Goal: Transaction & Acquisition: Download file/media

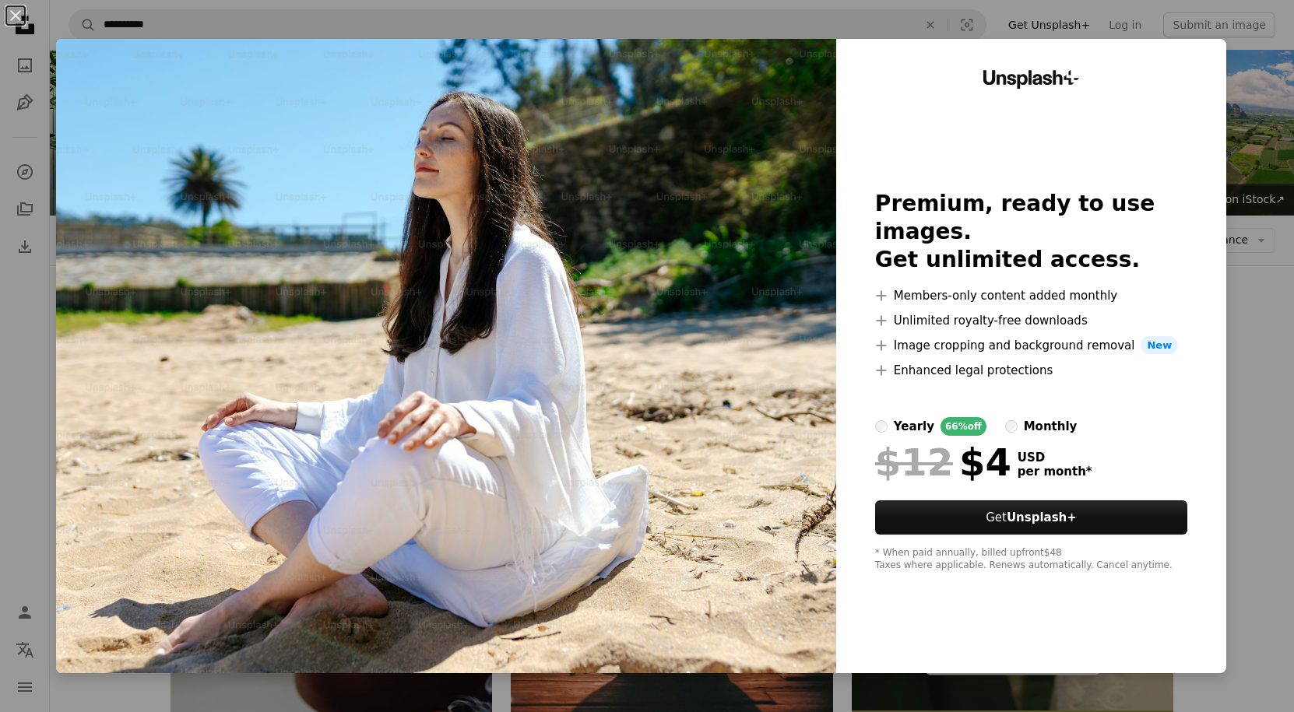
scroll to position [6539, 0]
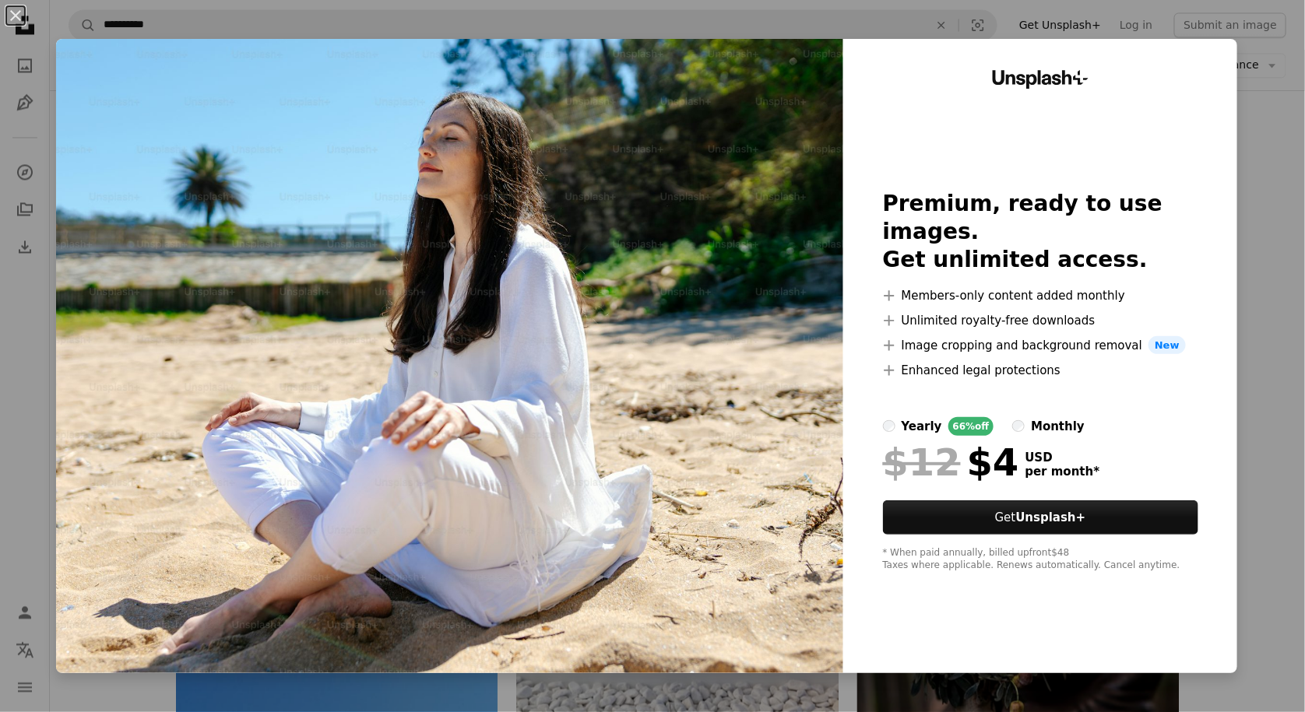
click at [1270, 72] on div "An X shape Unsplash+ Premium, ready to use images. Get unlimited access. A plus…" at bounding box center [652, 356] width 1305 height 712
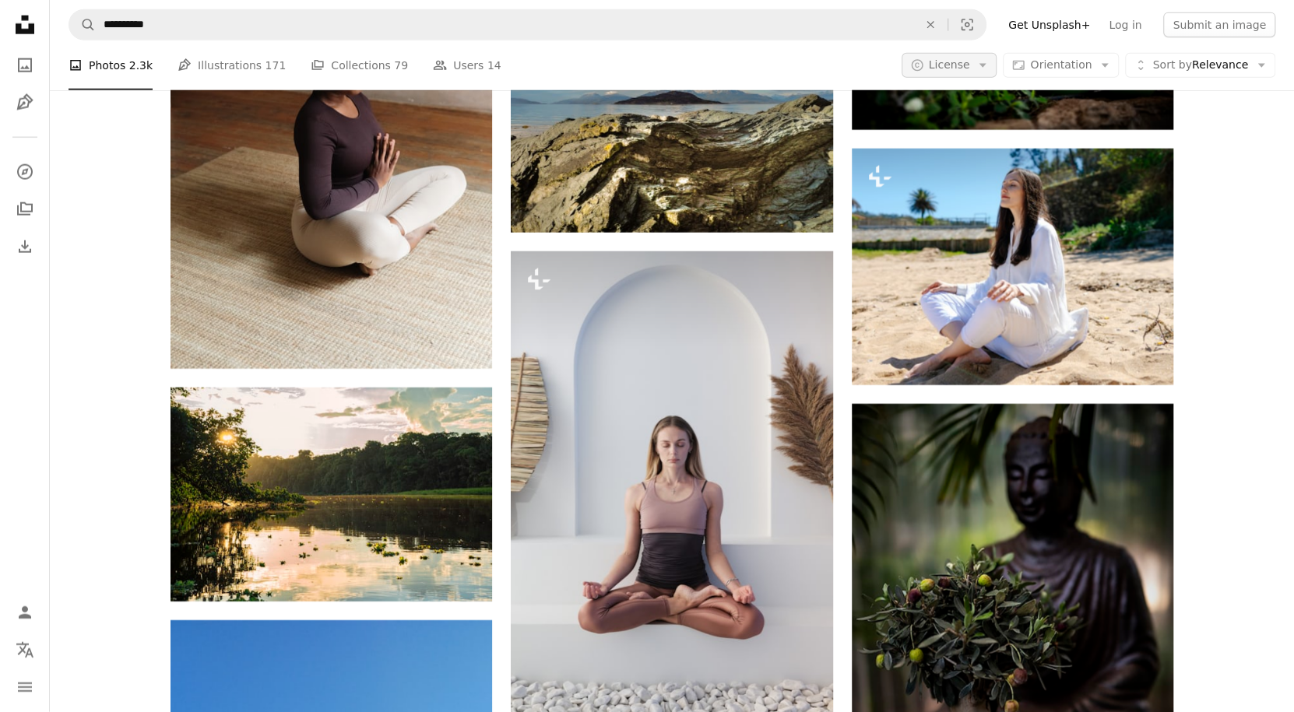
click at [986, 61] on button "A copyright icon © License Arrow down" at bounding box center [949, 65] width 96 height 25
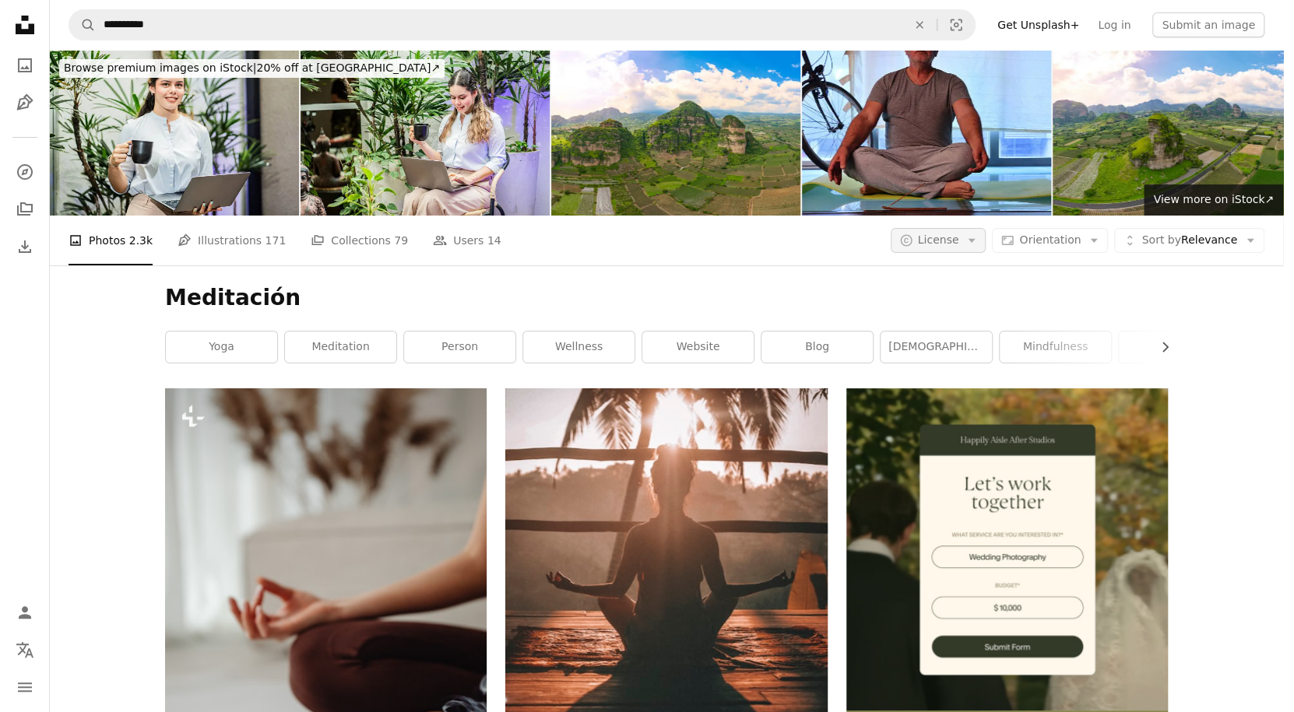
scroll to position [6539, 0]
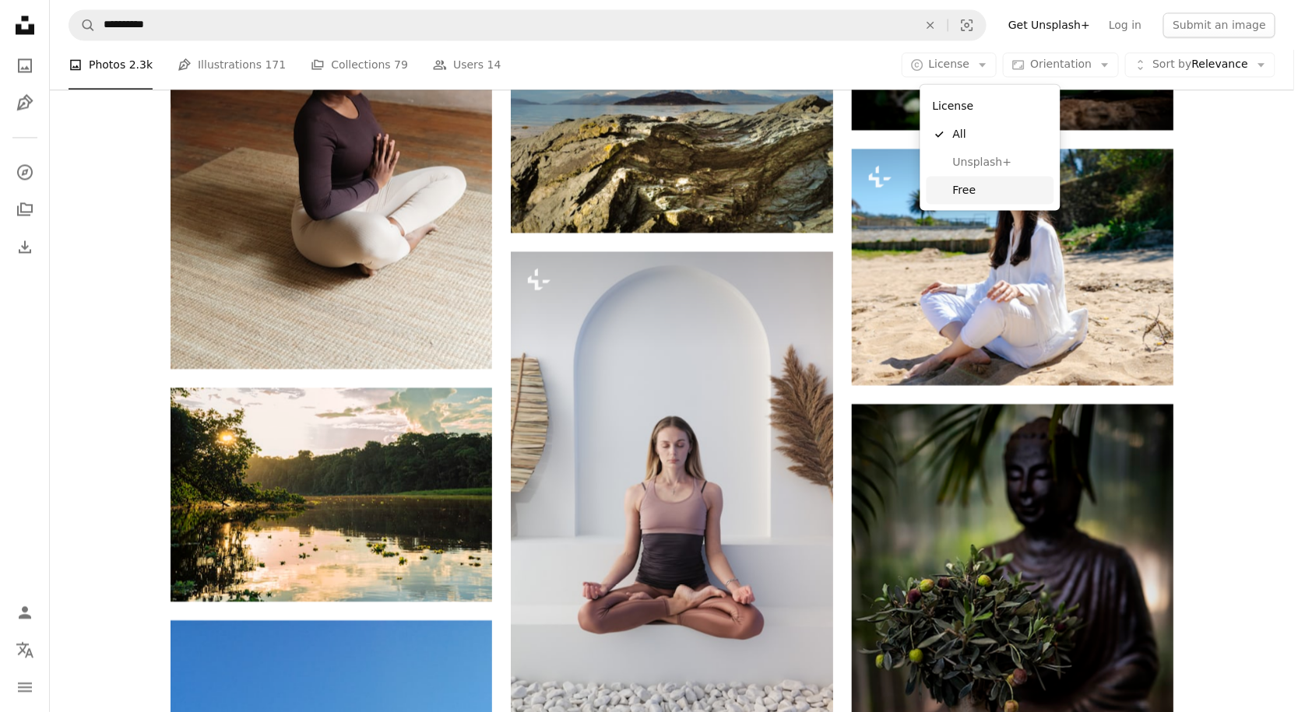
click at [975, 188] on span "Free" at bounding box center [1000, 190] width 95 height 16
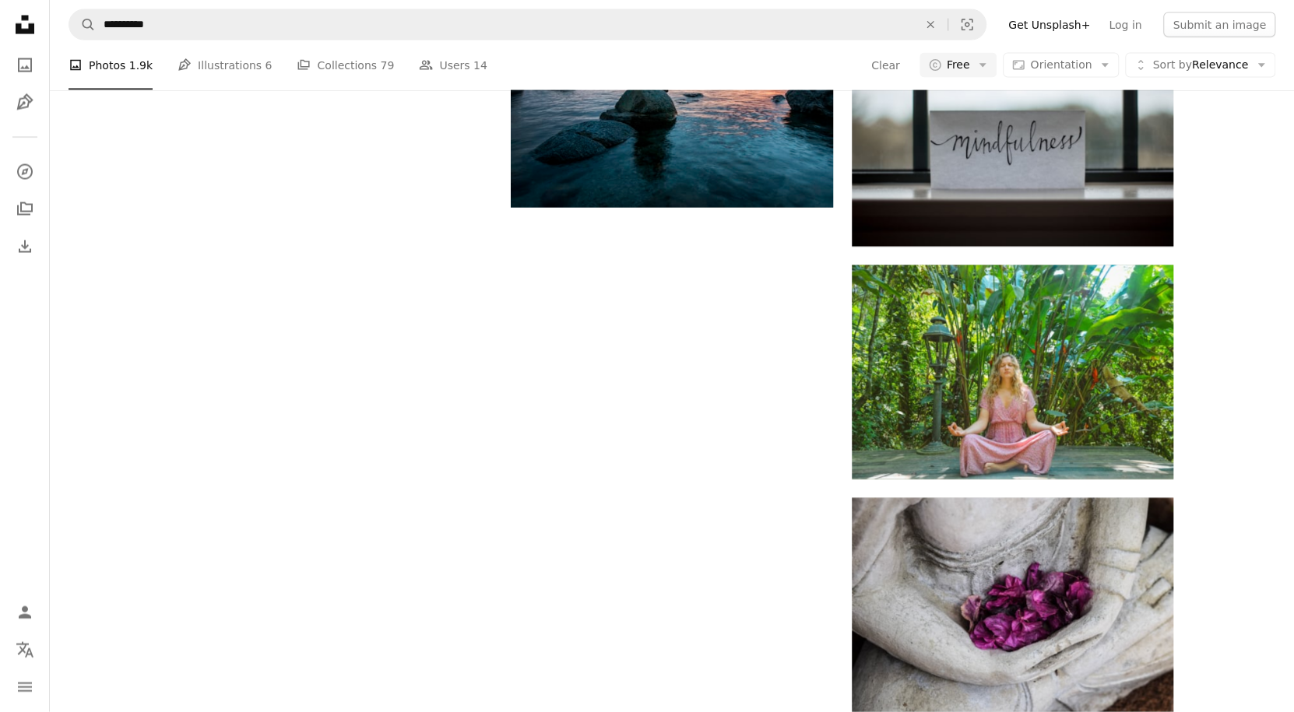
scroll to position [311, 0]
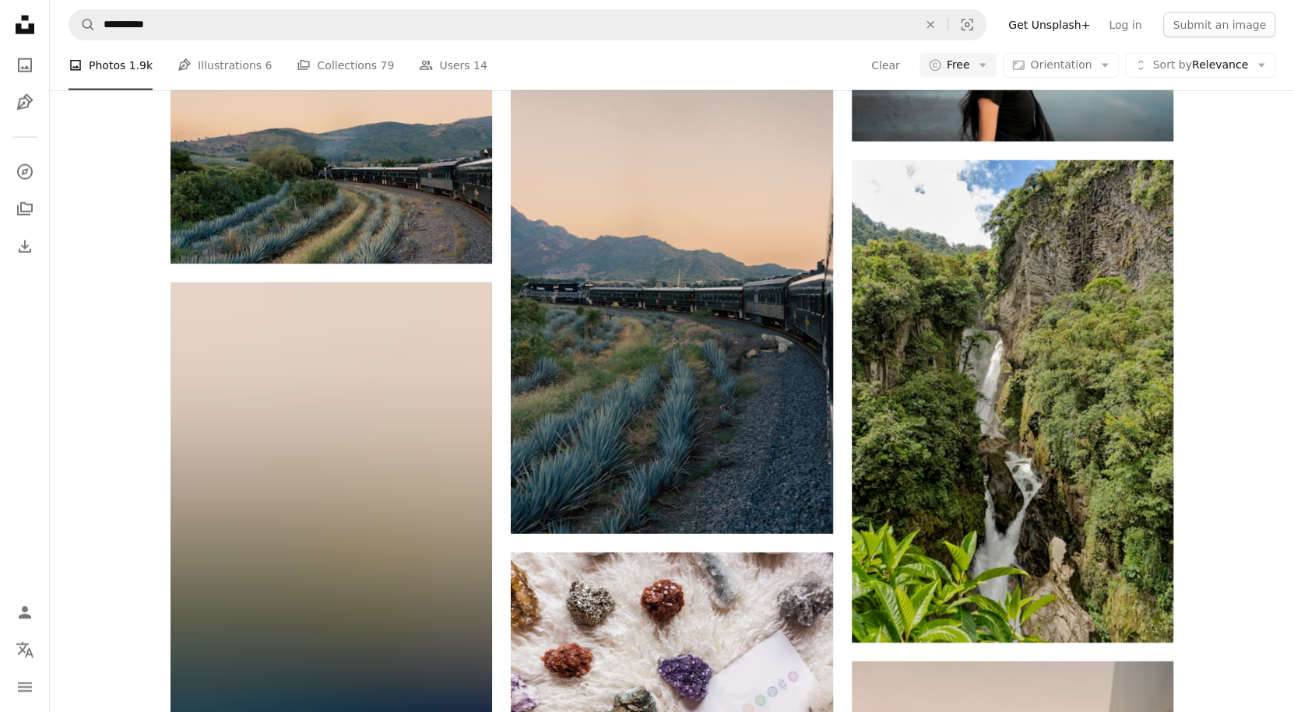
scroll to position [7005, 0]
